Goal: Transaction & Acquisition: Download file/media

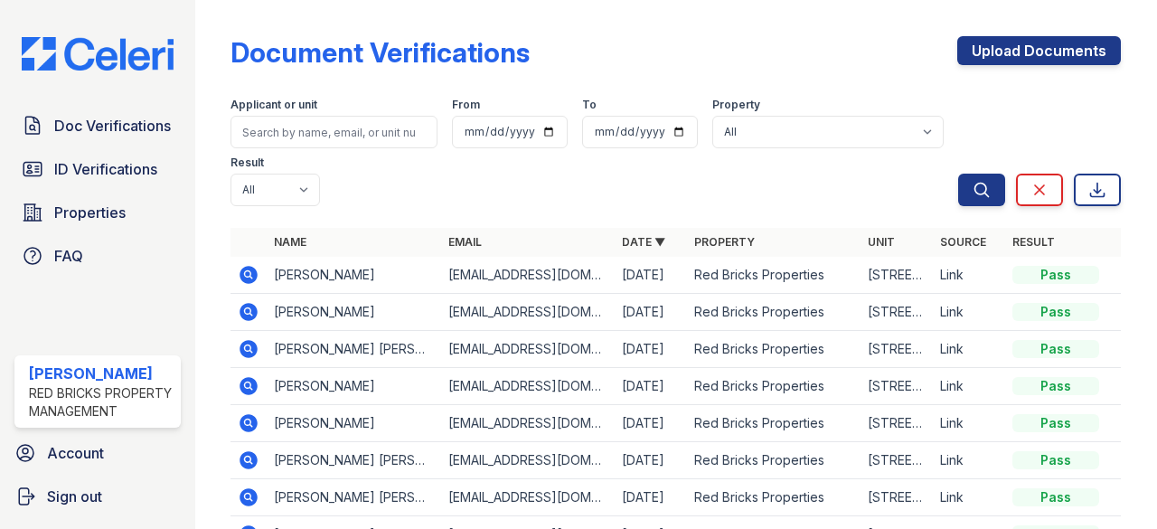
click at [249, 276] on icon at bounding box center [249, 275] width 22 height 22
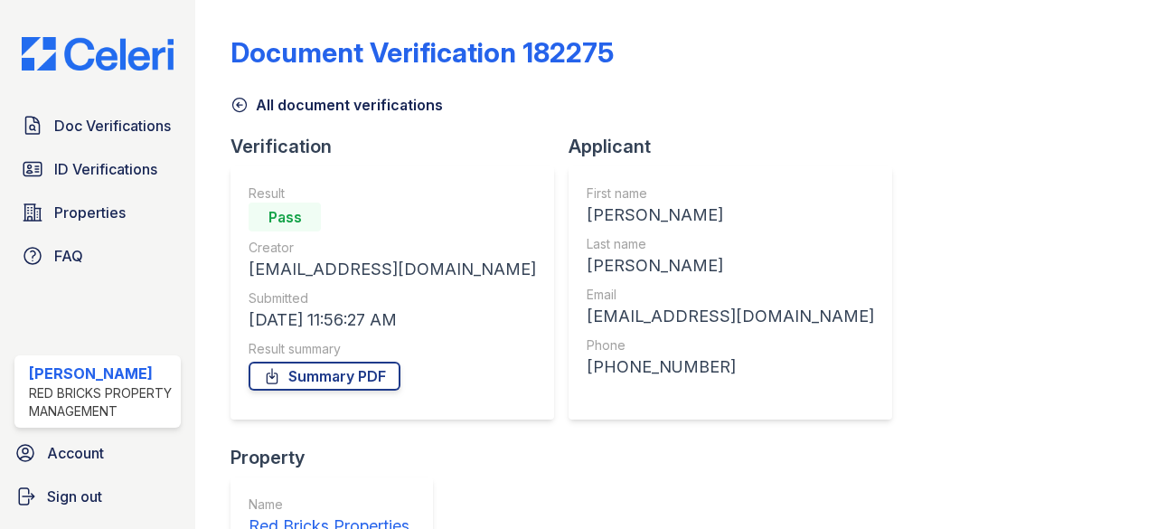
scroll to position [231, 0]
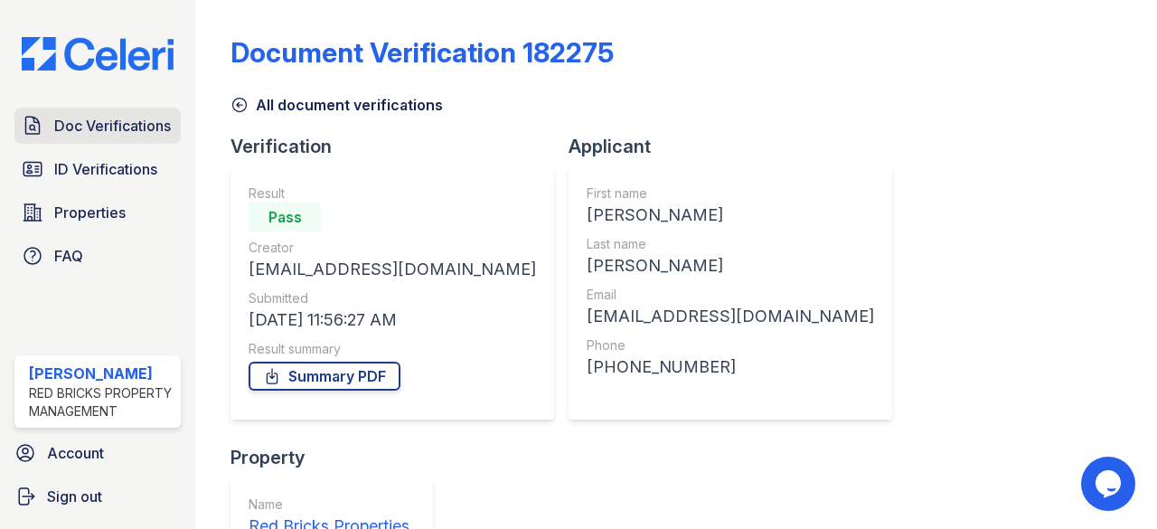
click at [80, 127] on link "Doc Verifications" at bounding box center [97, 126] width 166 height 36
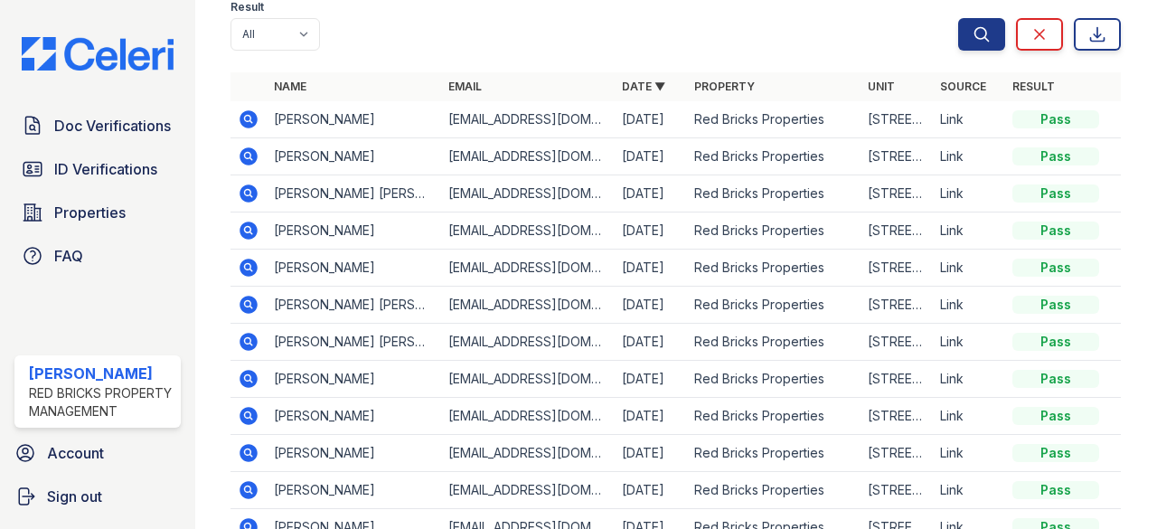
scroll to position [181, 0]
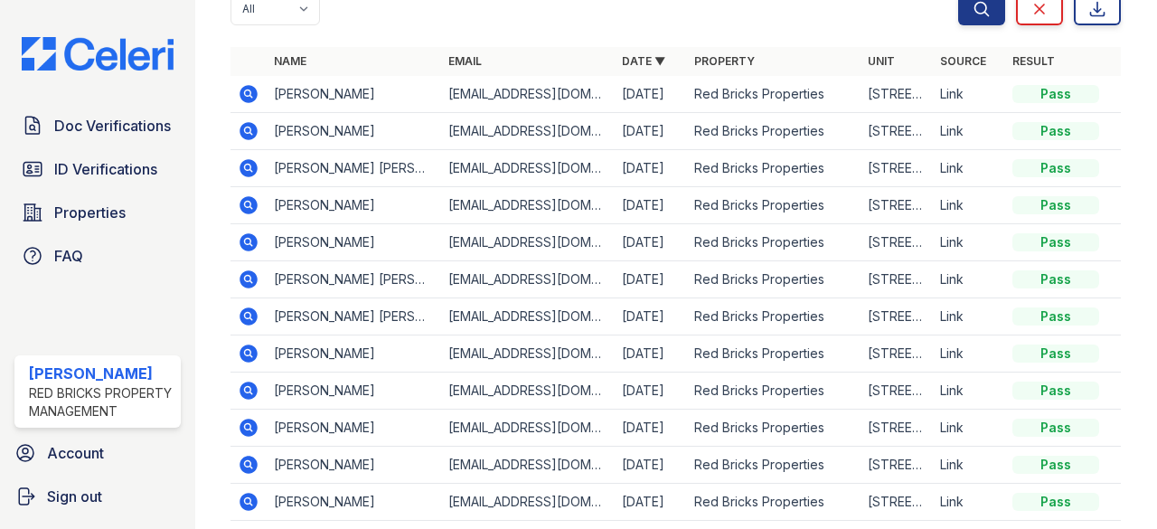
click at [248, 167] on icon at bounding box center [248, 167] width 5 height 5
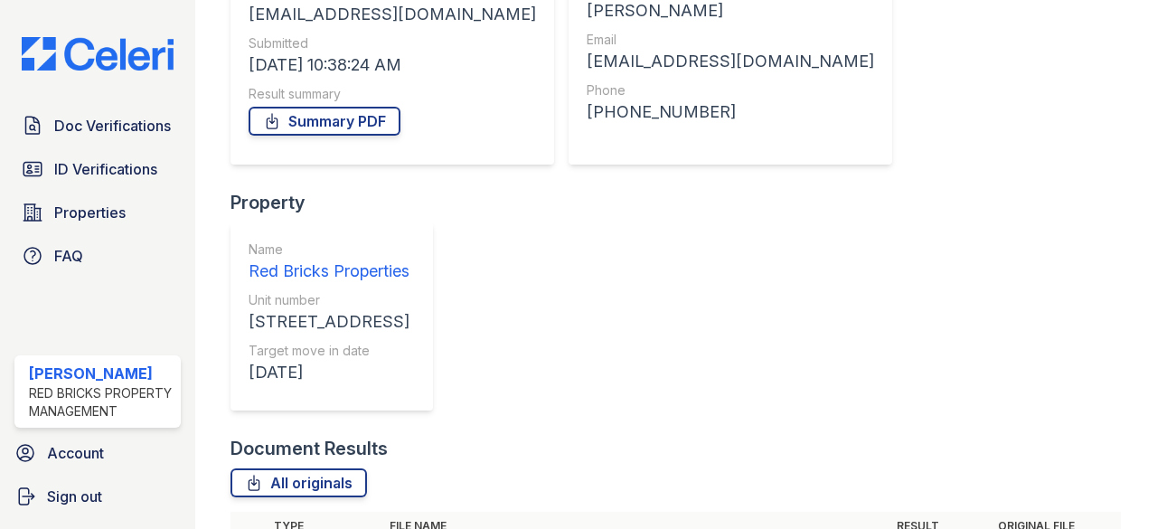
scroll to position [276, 0]
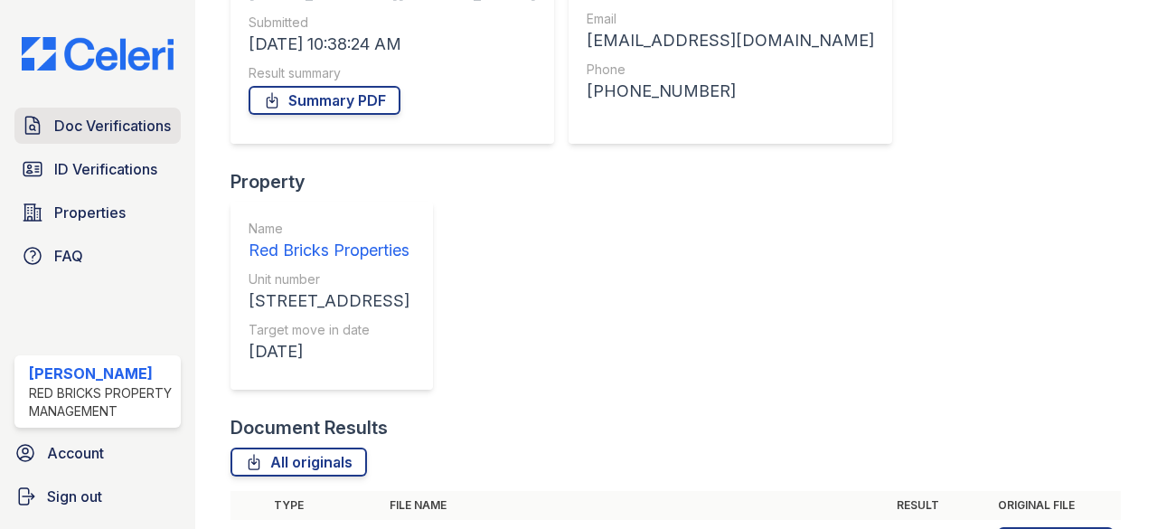
click at [99, 122] on span "Doc Verifications" at bounding box center [112, 126] width 117 height 22
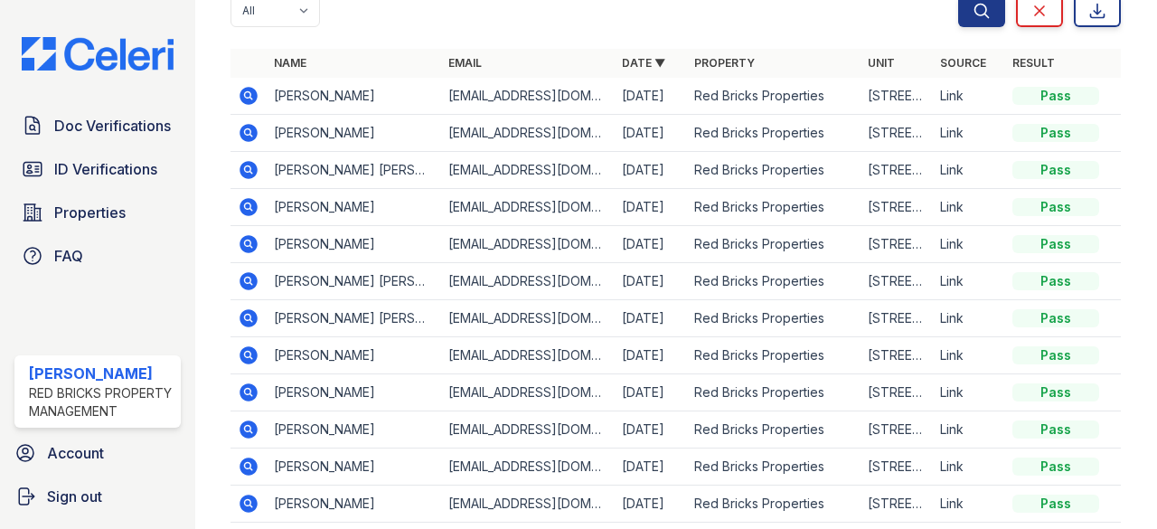
scroll to position [181, 0]
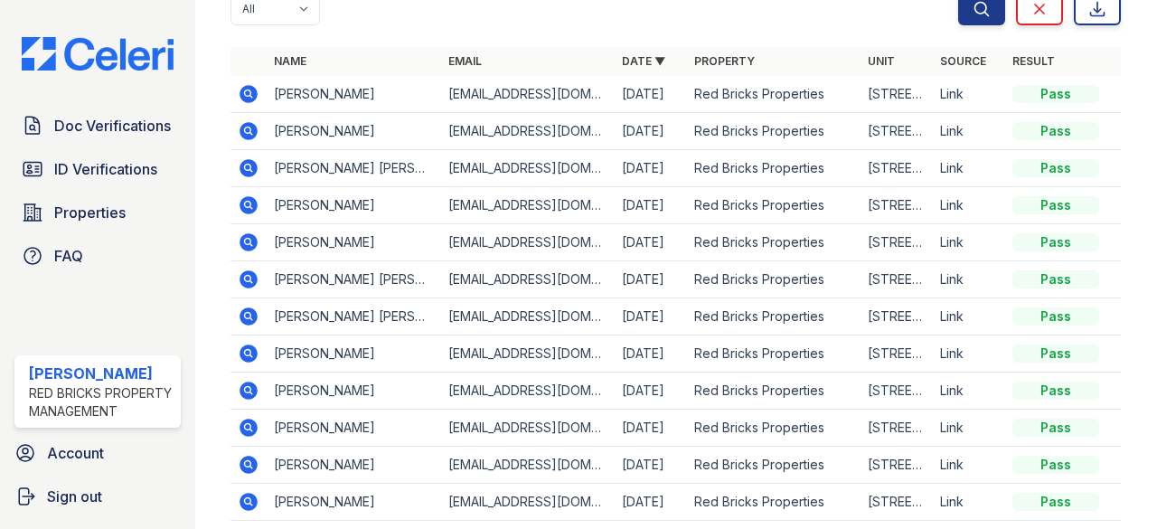
click at [244, 309] on icon at bounding box center [249, 316] width 18 height 18
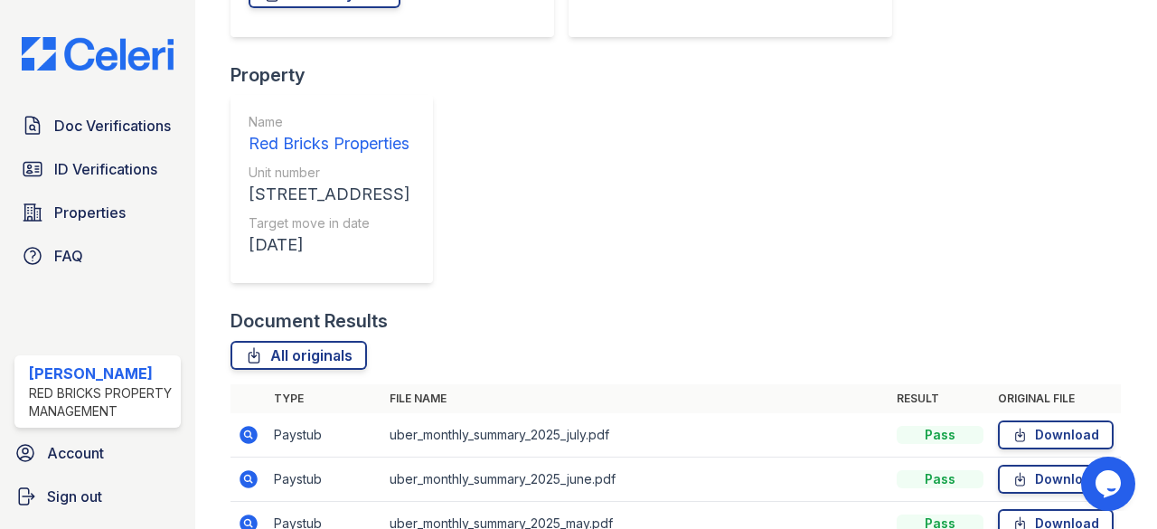
scroll to position [408, 0]
